Goal: Transaction & Acquisition: Purchase product/service

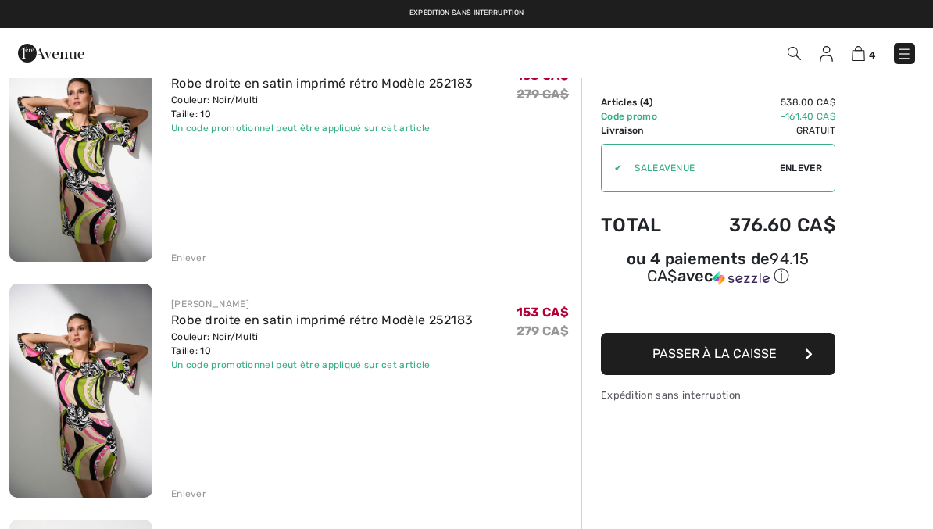
scroll to position [366, 0]
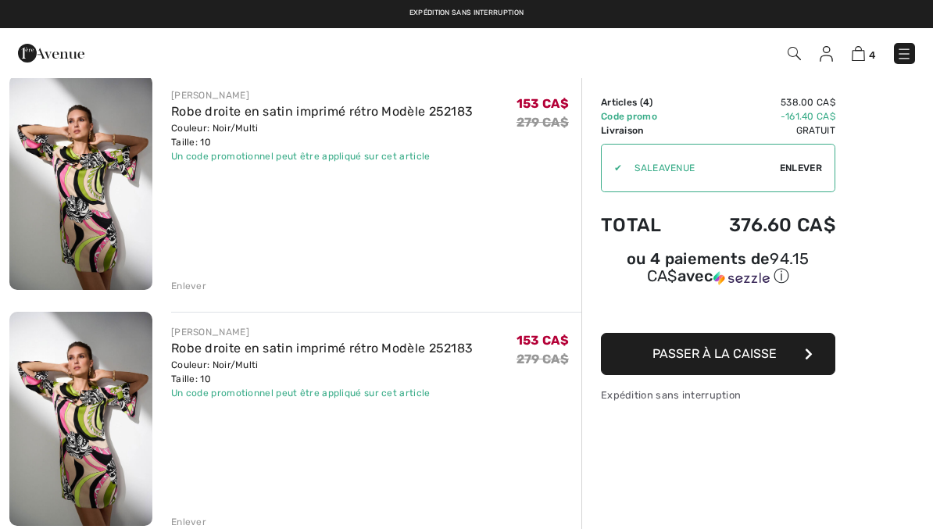
click at [174, 515] on div "Enlever" at bounding box center [188, 522] width 35 height 14
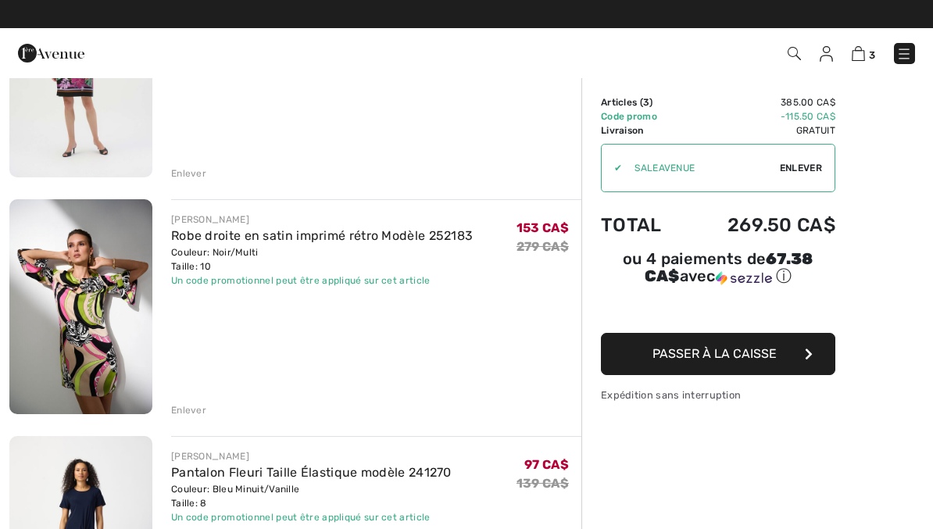
scroll to position [232, 0]
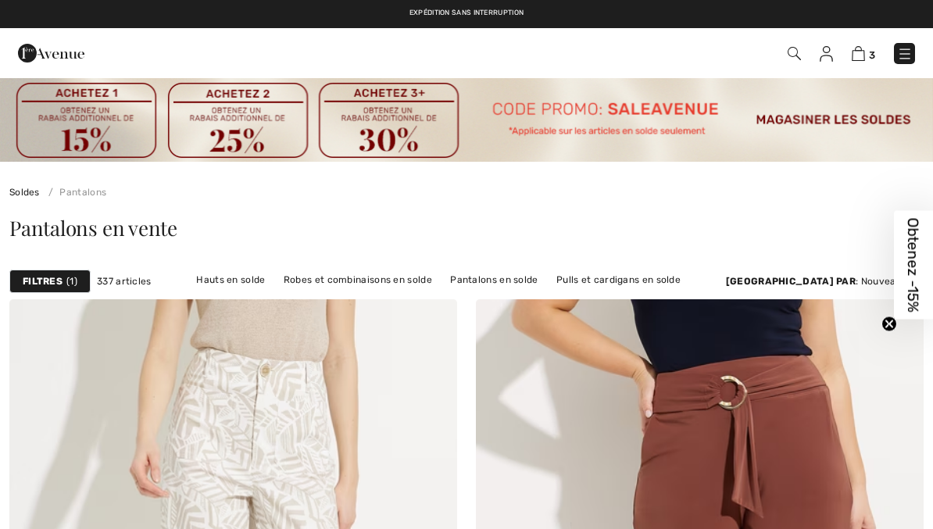
scroll to position [13978, 0]
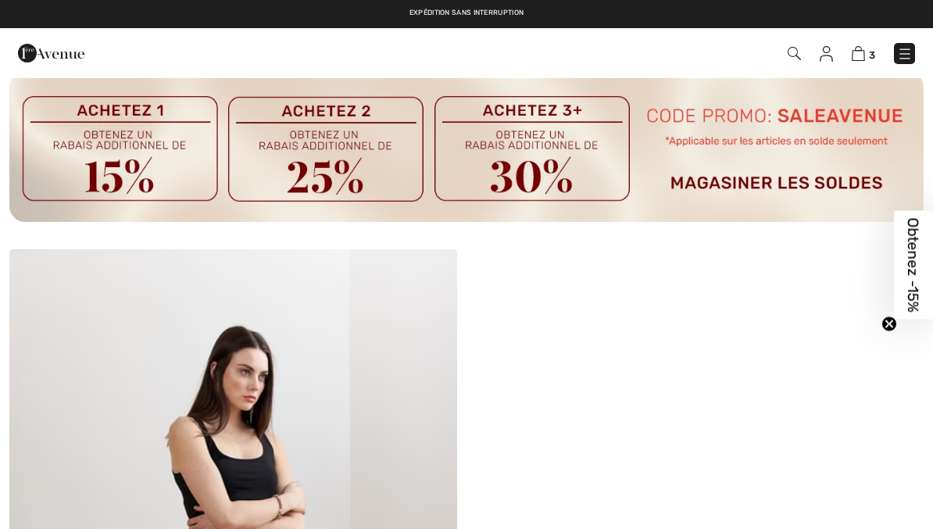
checkbox input "true"
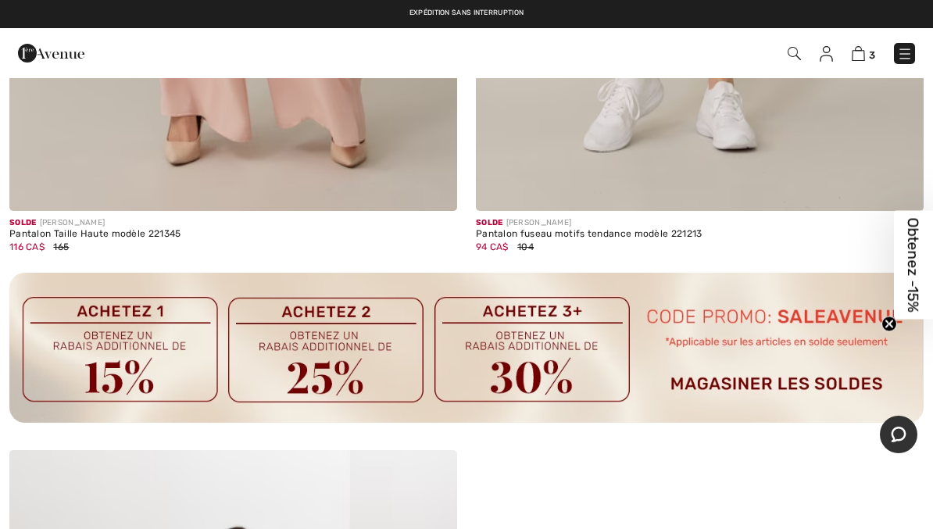
scroll to position [13774, 0]
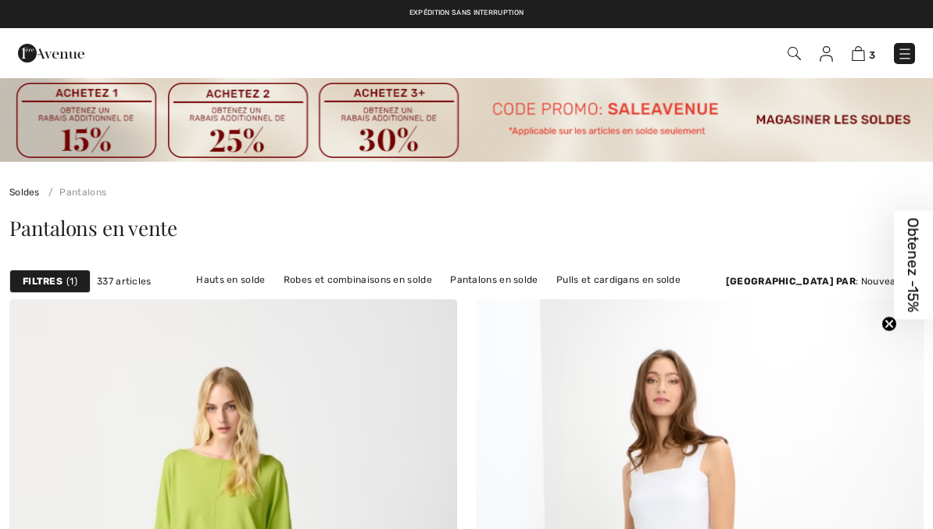
scroll to position [19410, 0]
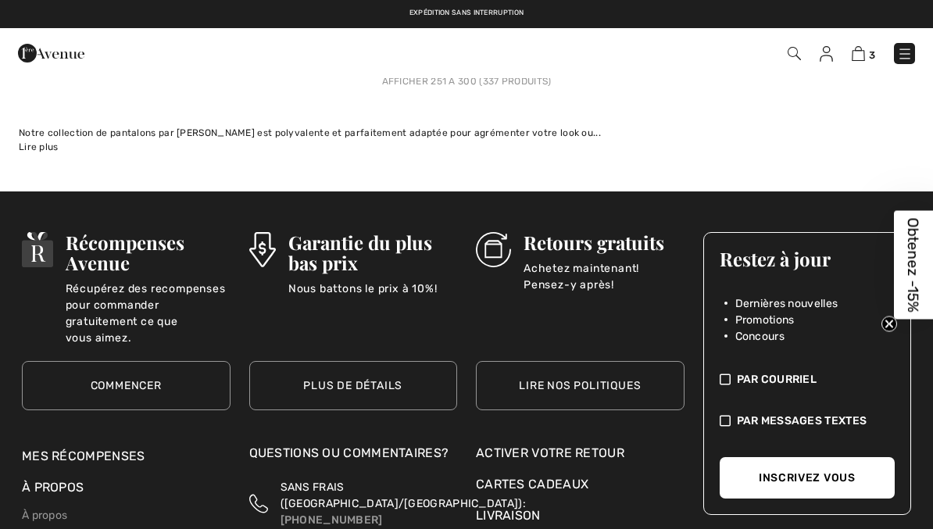
checkbox input "true"
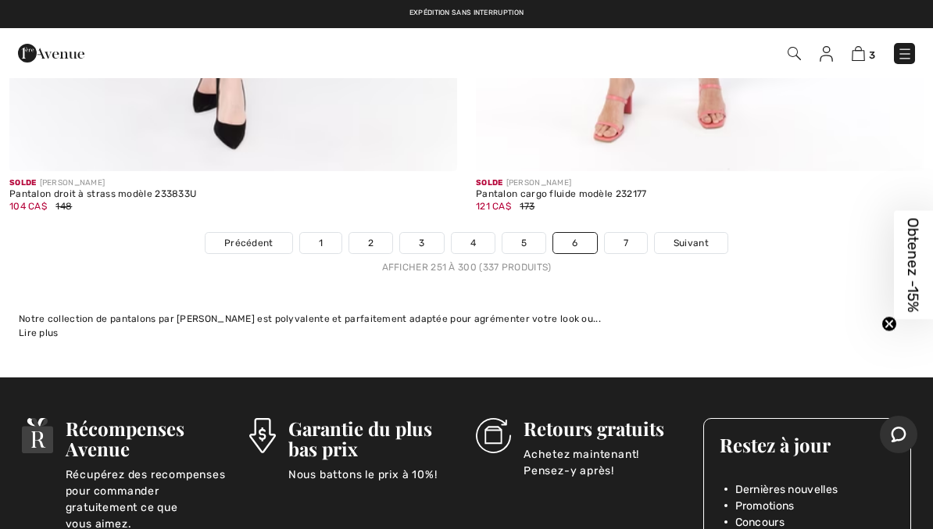
scroll to position [19176, 0]
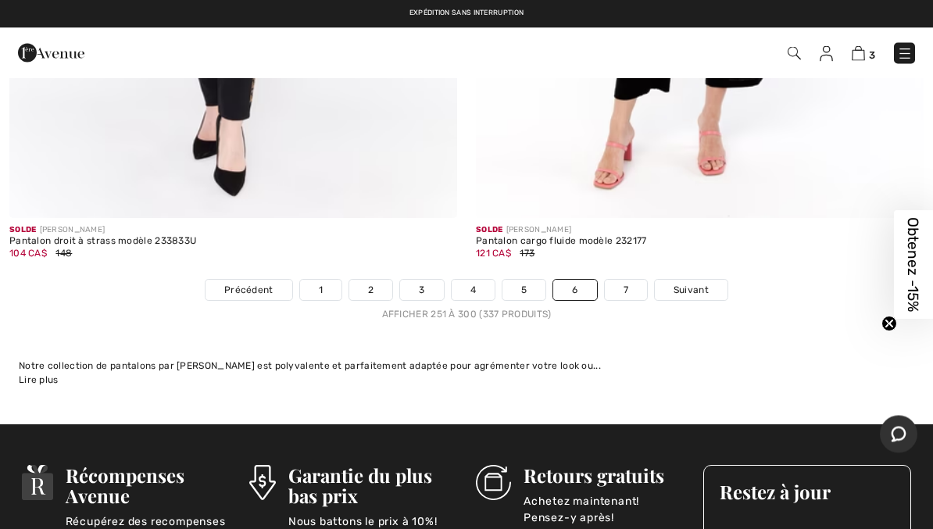
click at [632, 281] on link "7" at bounding box center [626, 291] width 42 height 20
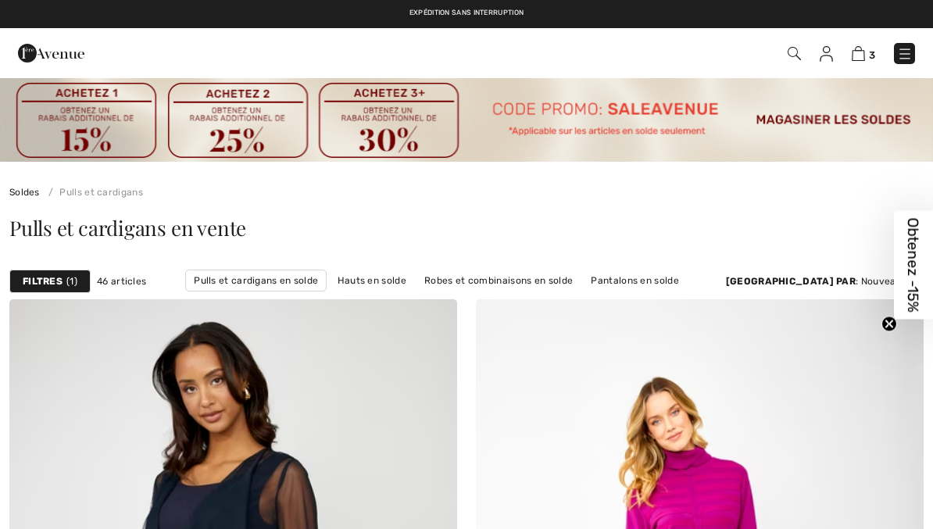
checkbox input "true"
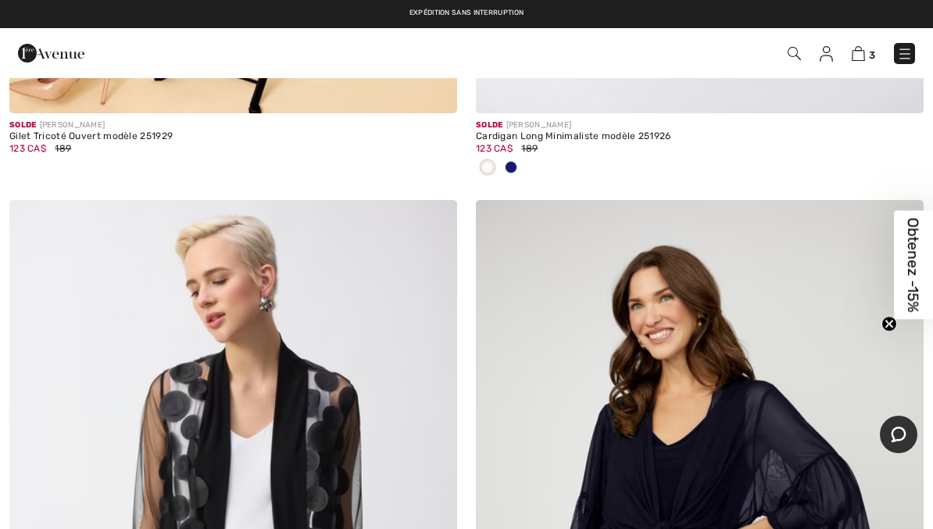
scroll to position [7033, 0]
click at [906, 50] on img at bounding box center [906, 54] width 16 height 16
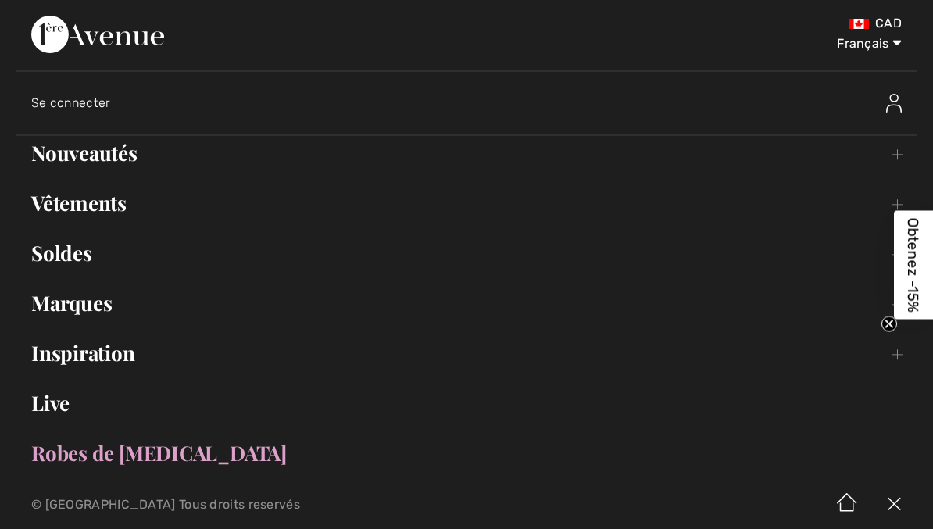
click at [45, 250] on link "Soldes Toggle submenu" at bounding box center [467, 253] width 902 height 34
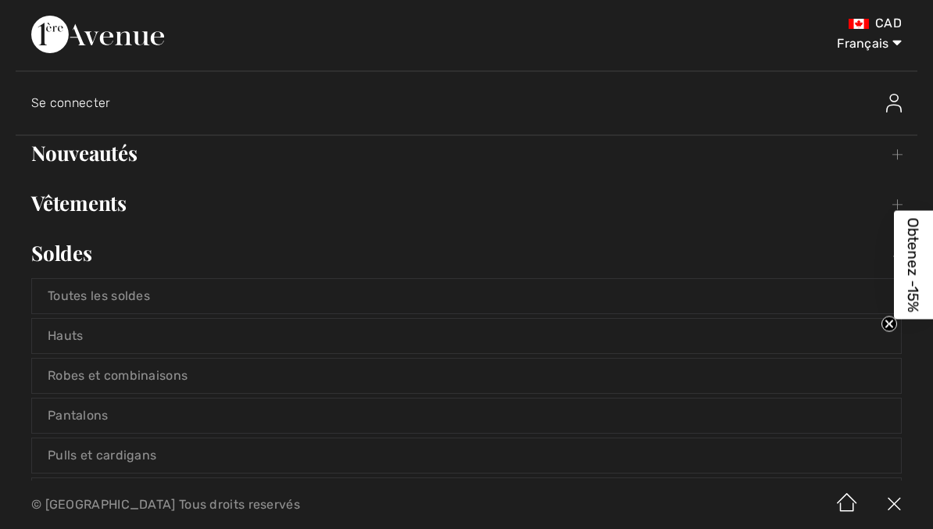
click at [44, 407] on link "Pantalons" at bounding box center [466, 416] width 869 height 34
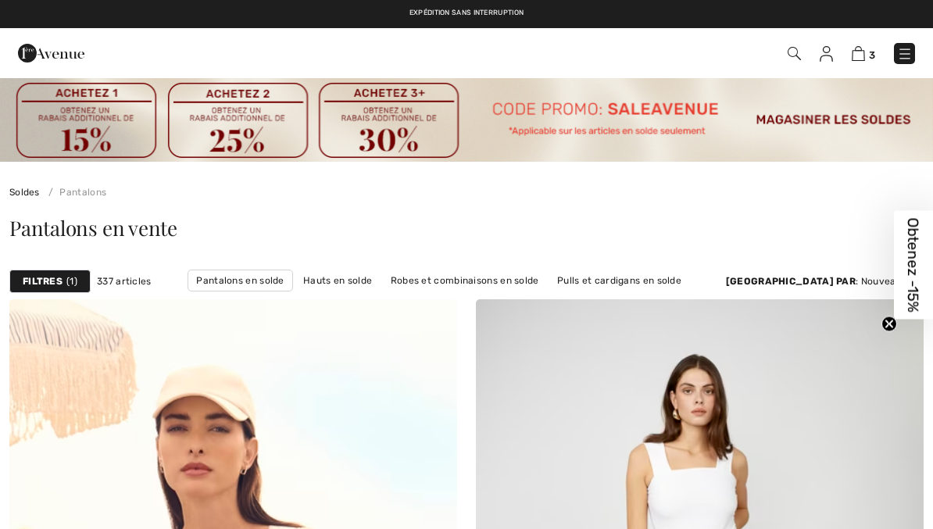
checkbox input "true"
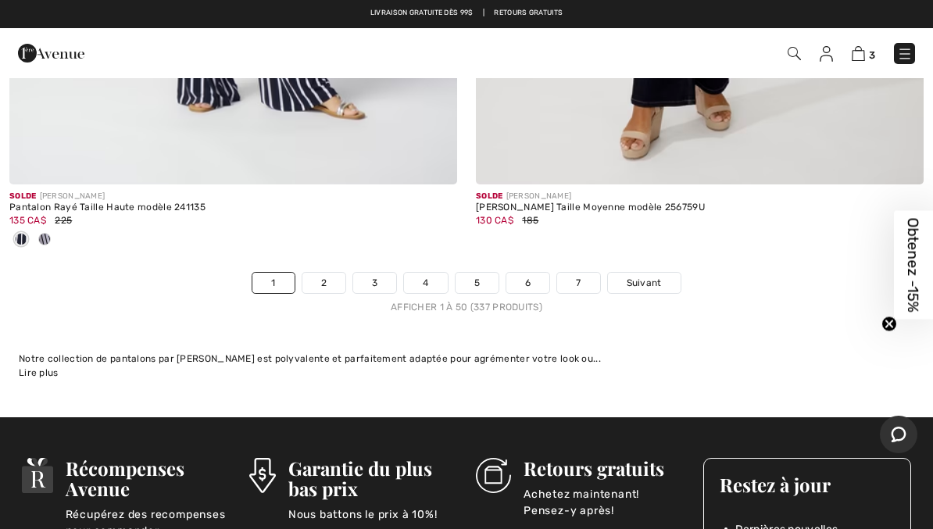
scroll to position [19484, 0]
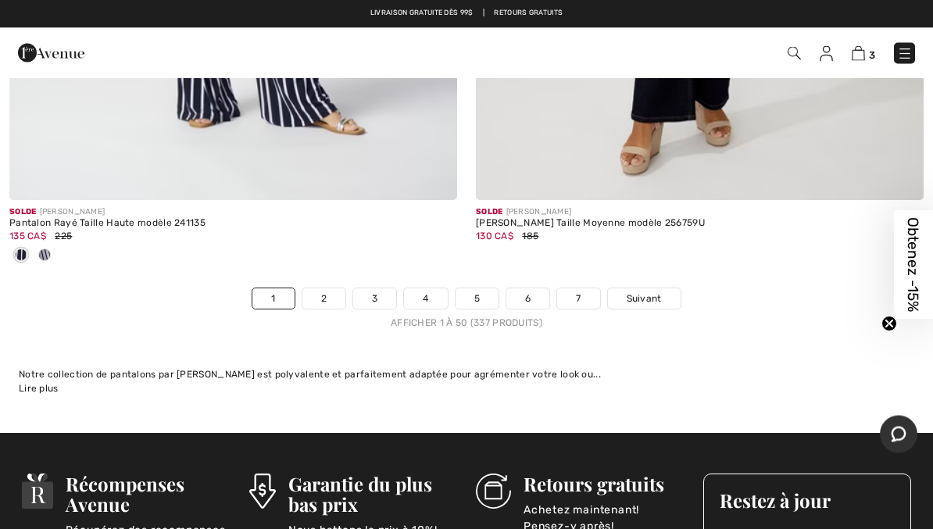
click at [580, 289] on link "7" at bounding box center [578, 299] width 42 height 20
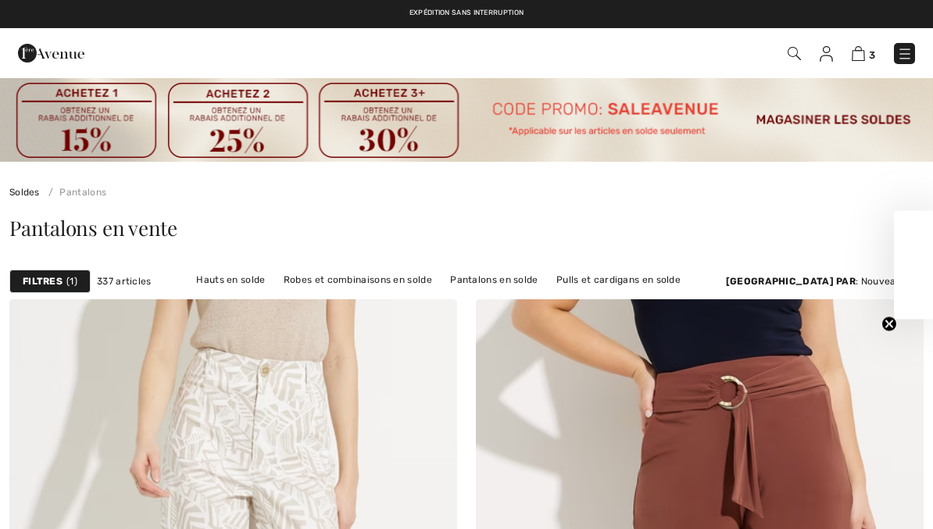
checkbox input "true"
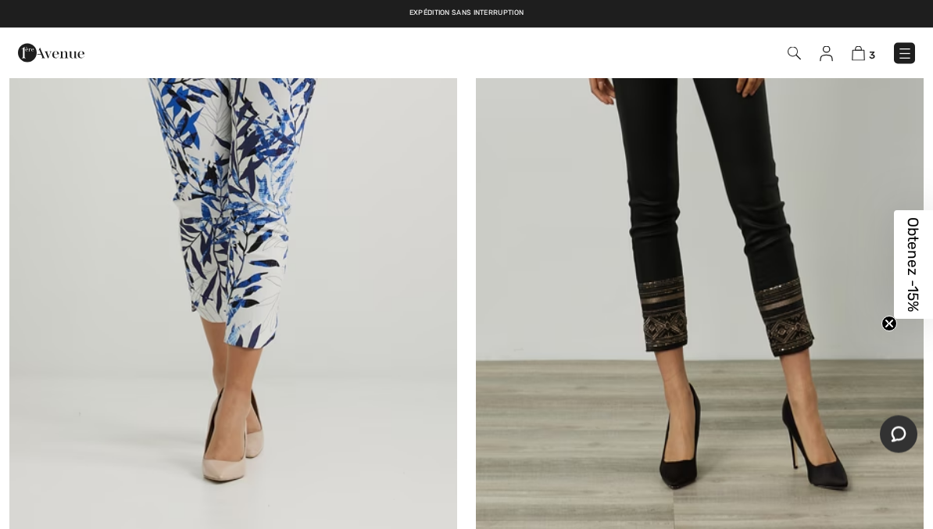
scroll to position [11984, 0]
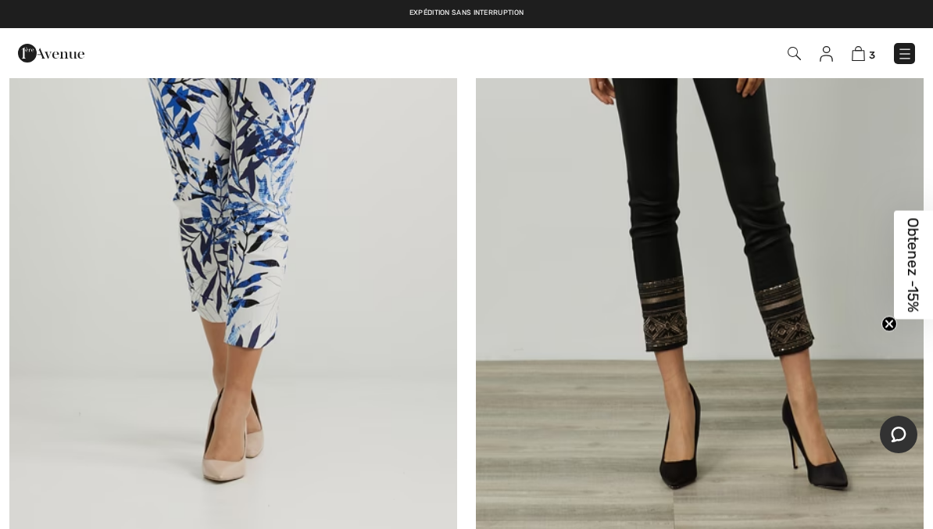
click at [761, 365] on img at bounding box center [700, 202] width 448 height 672
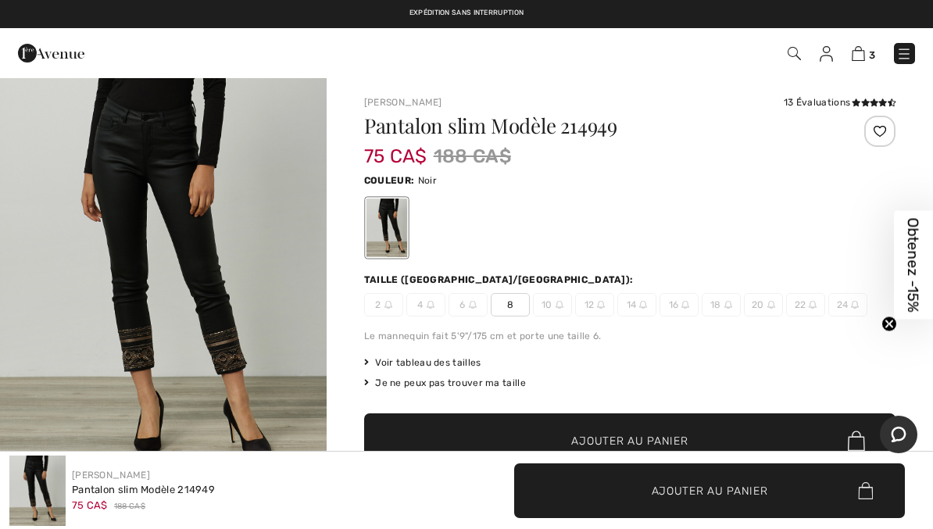
click at [647, 425] on span "✔ Ajouté au panier Ajouter au panier" at bounding box center [630, 441] width 532 height 55
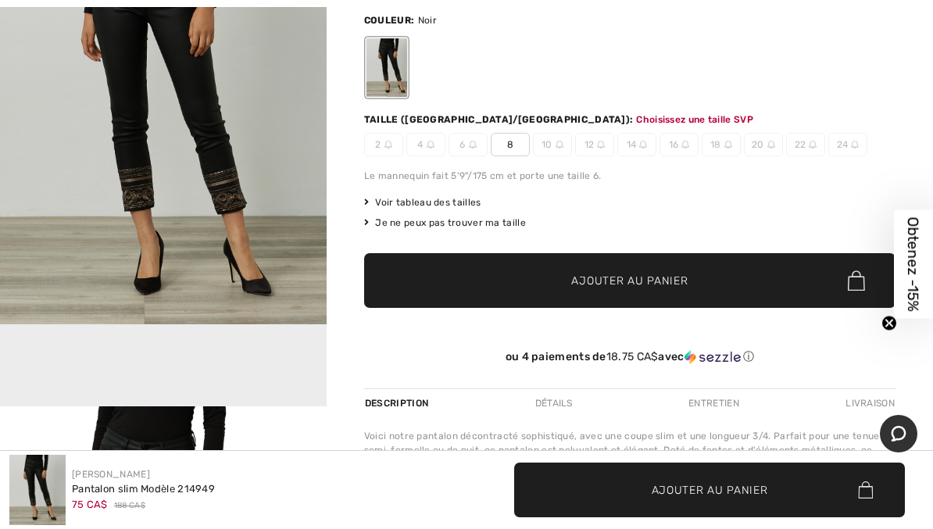
scroll to position [160, 0]
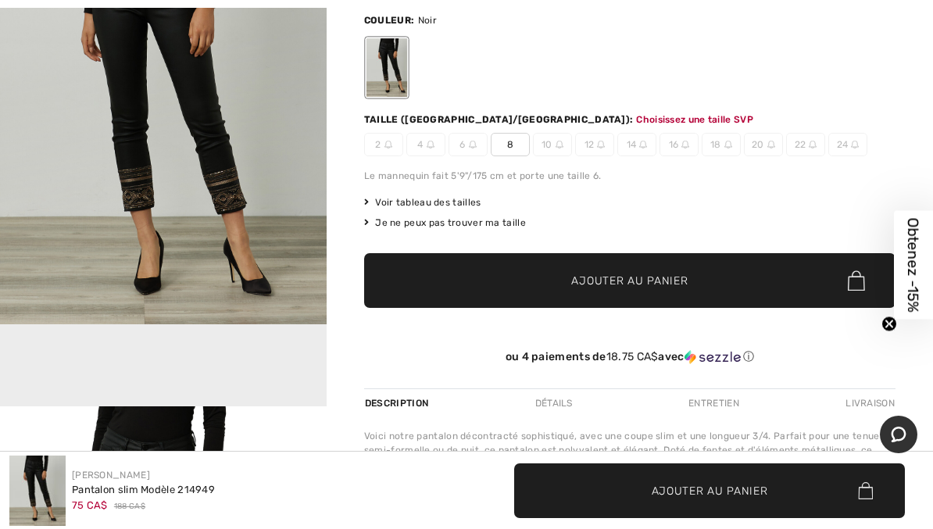
click at [633, 274] on span "Ajouter au panier" at bounding box center [630, 281] width 116 height 16
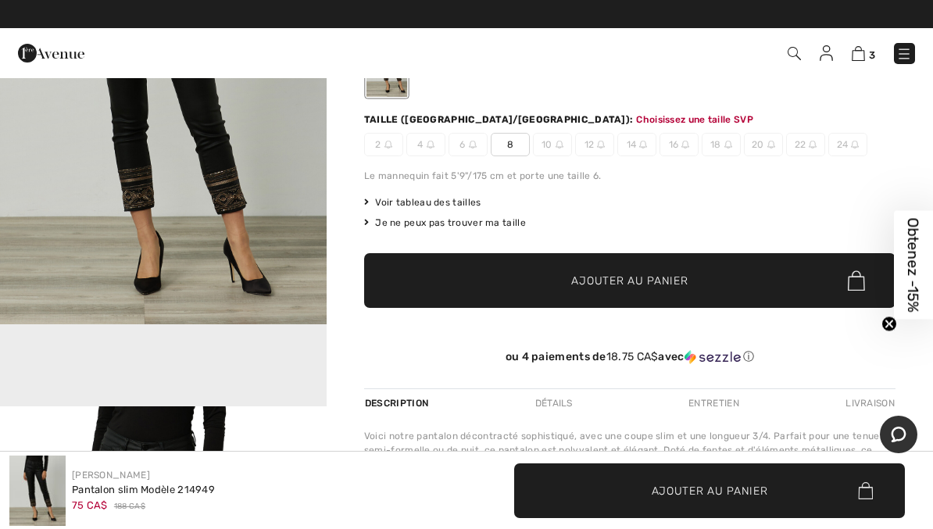
click at [505, 134] on span "8" at bounding box center [510, 144] width 39 height 23
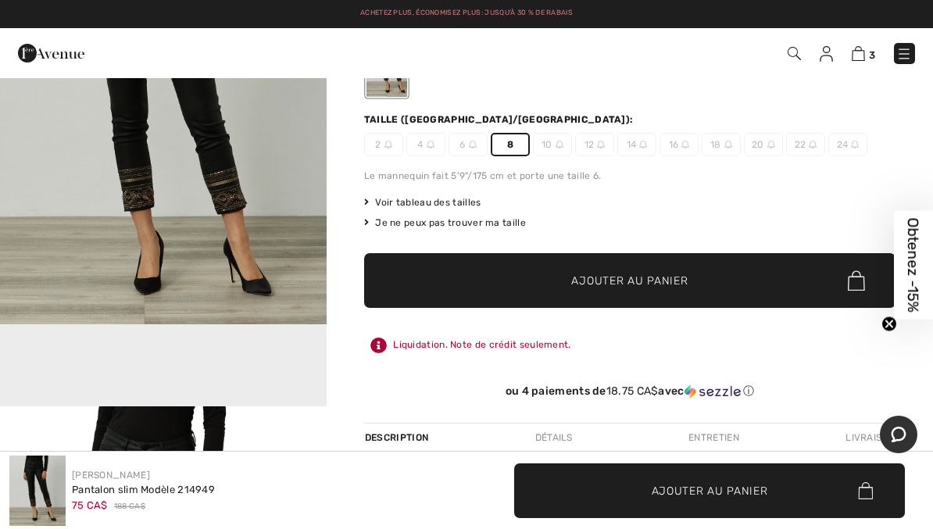
click at [618, 280] on span "Ajouter au panier" at bounding box center [630, 281] width 116 height 16
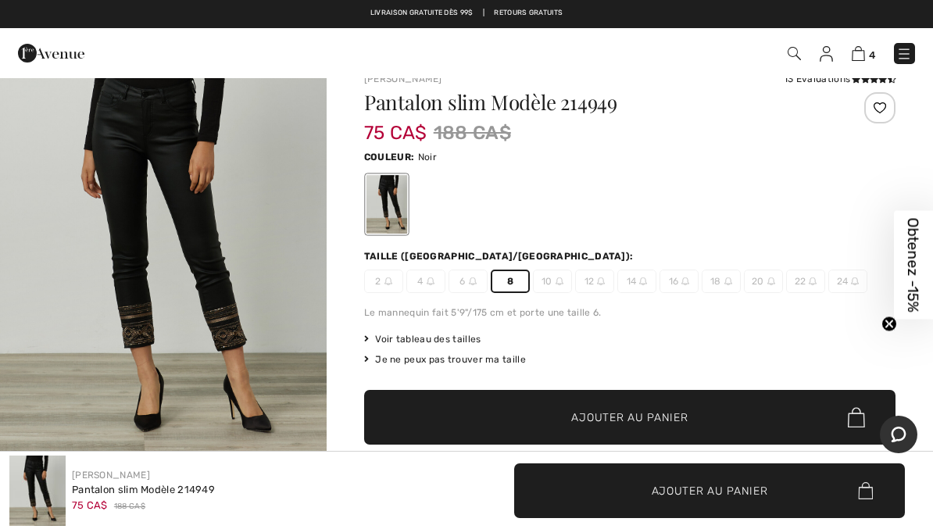
scroll to position [0, 0]
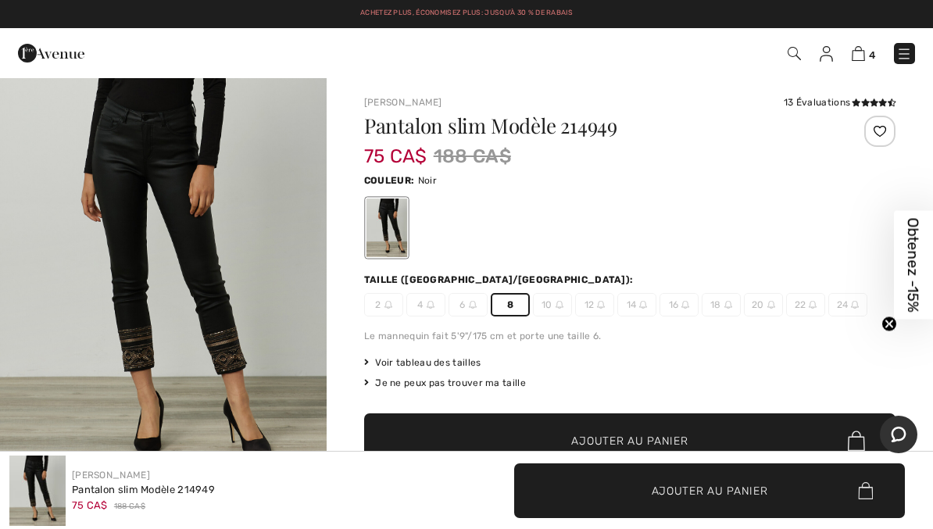
click at [195, 244] on img "1 / 11" at bounding box center [163, 281] width 327 height 408
